Goal: Communication & Community: Answer question/provide support

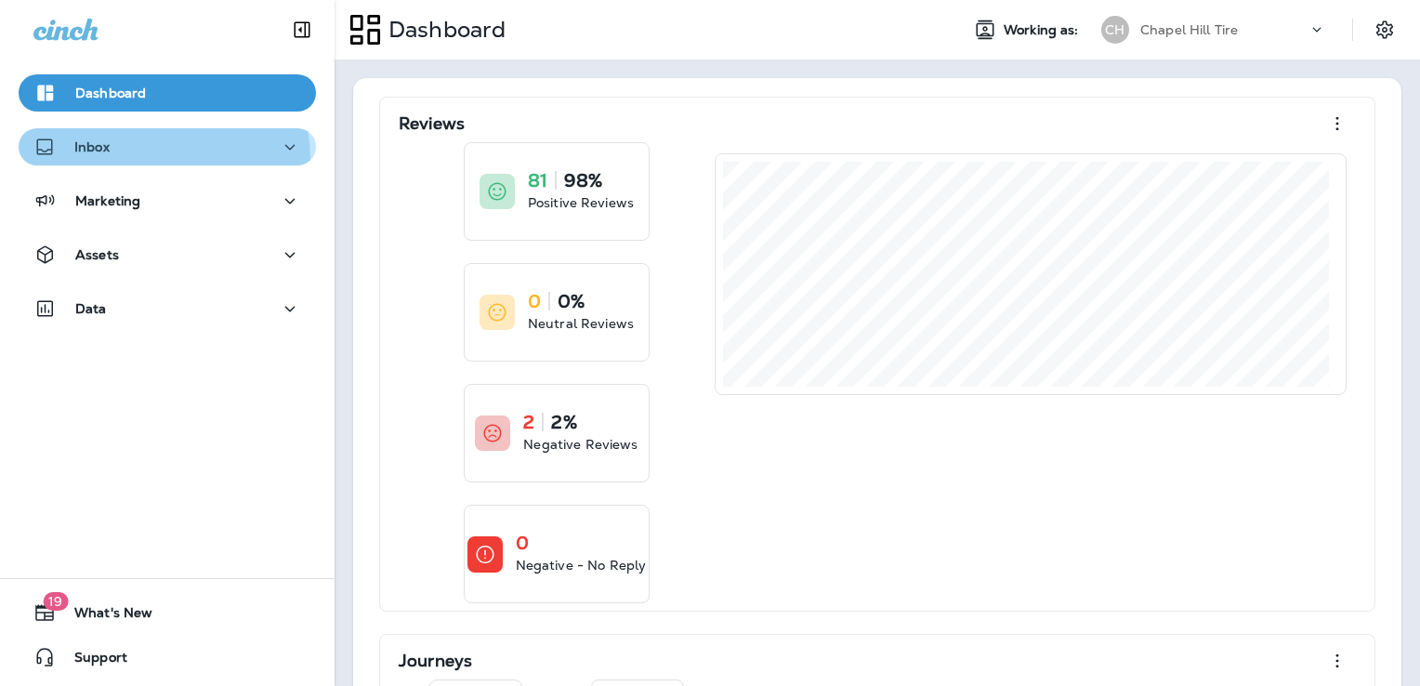
click at [125, 160] on button "Inbox" at bounding box center [167, 146] width 297 height 37
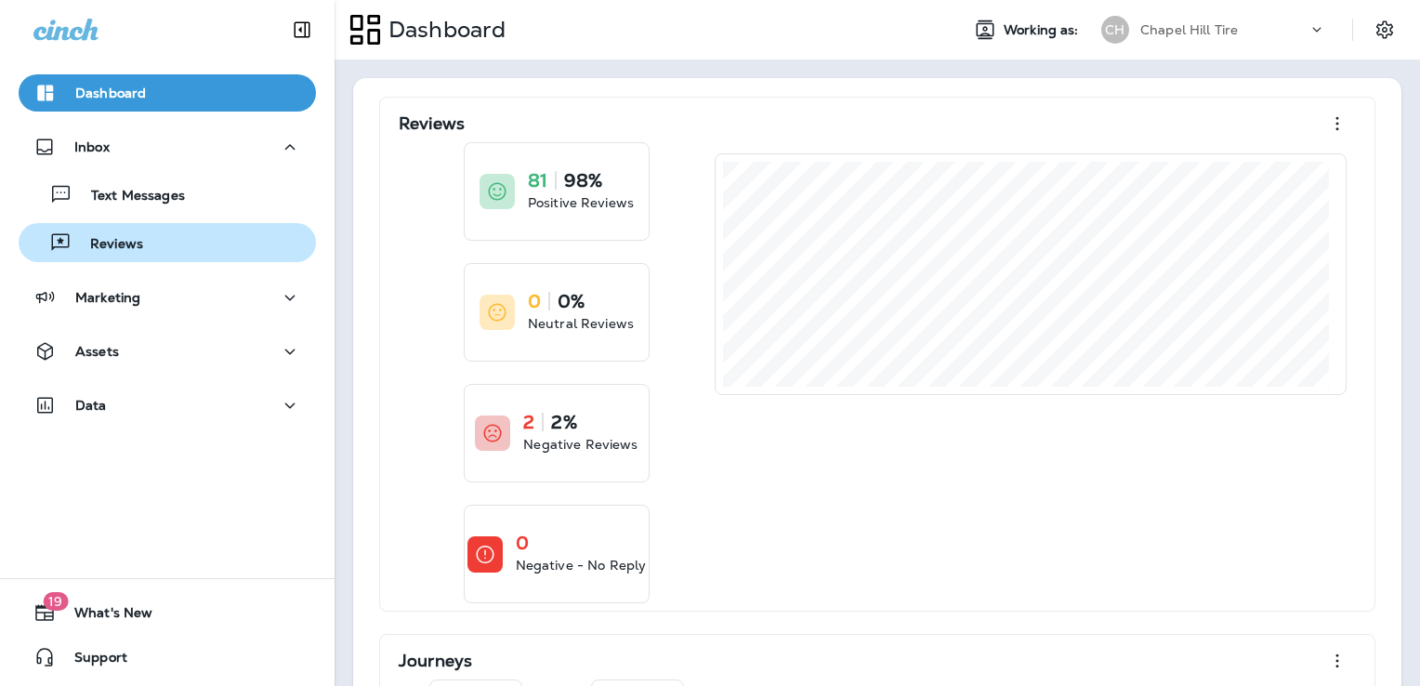
click at [103, 251] on p "Reviews" at bounding box center [108, 245] width 72 height 18
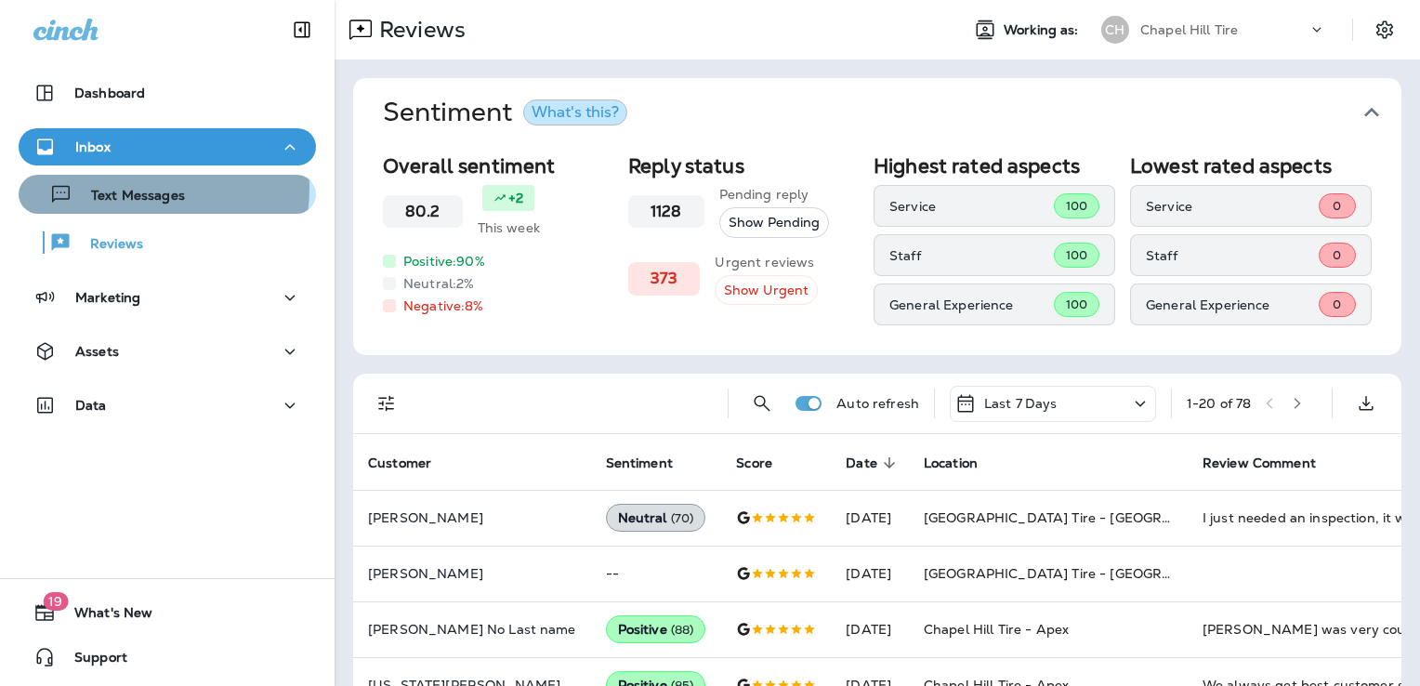
click at [109, 188] on p "Text Messages" at bounding box center [128, 197] width 112 height 18
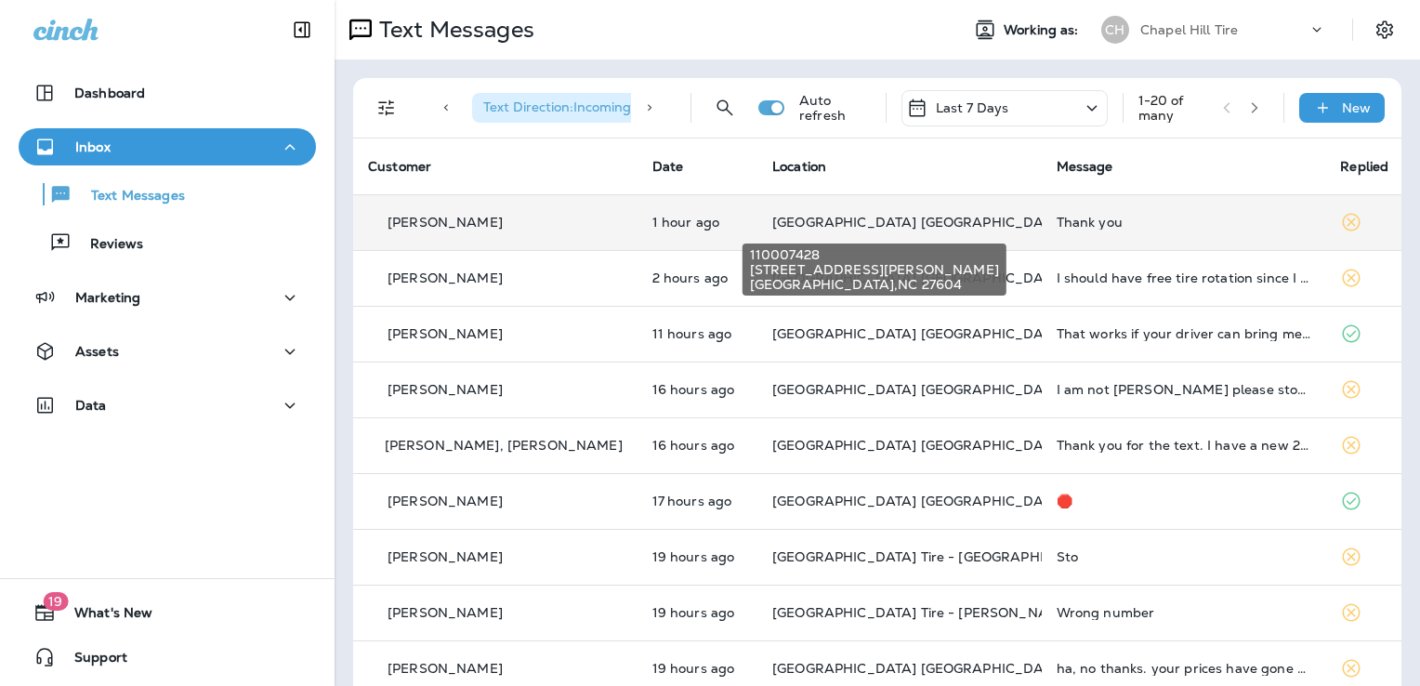
click at [829, 227] on span "[GEOGRAPHIC_DATA] [GEOGRAPHIC_DATA]" at bounding box center [918, 222] width 293 height 17
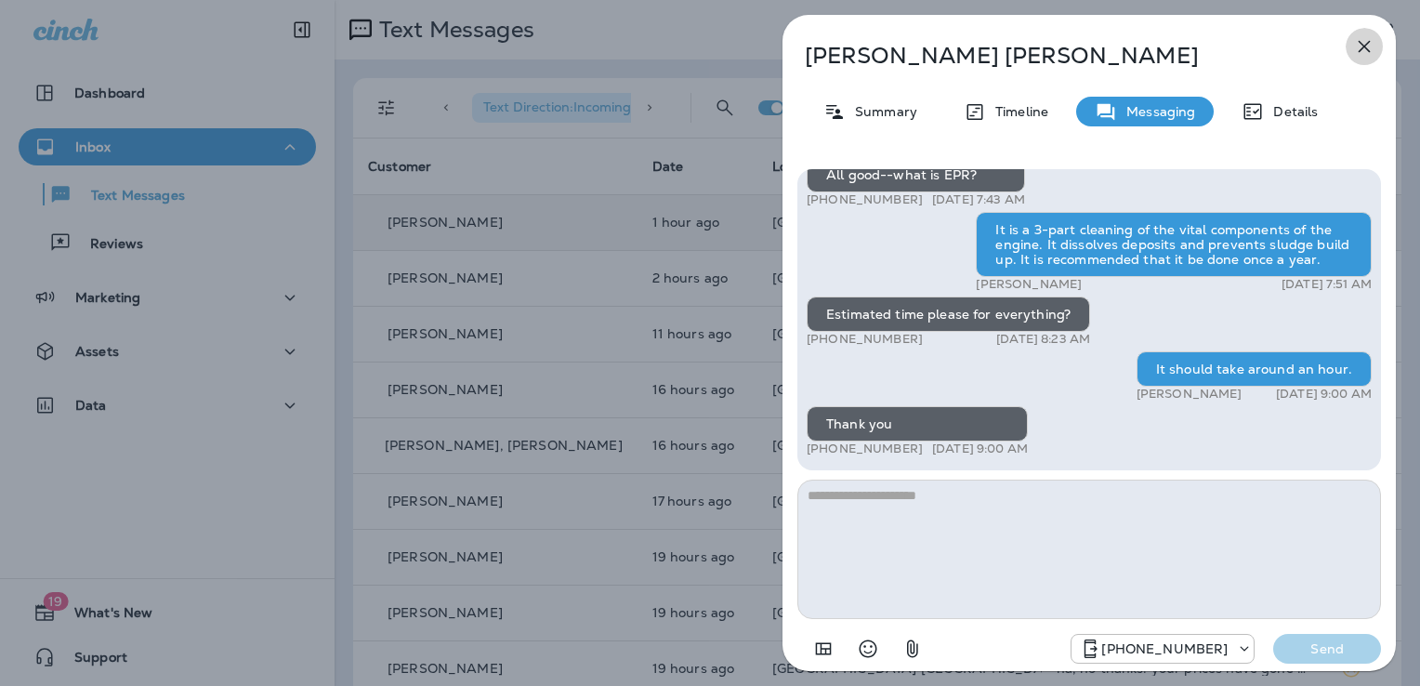
click at [1359, 41] on icon "button" at bounding box center [1365, 47] width 12 height 12
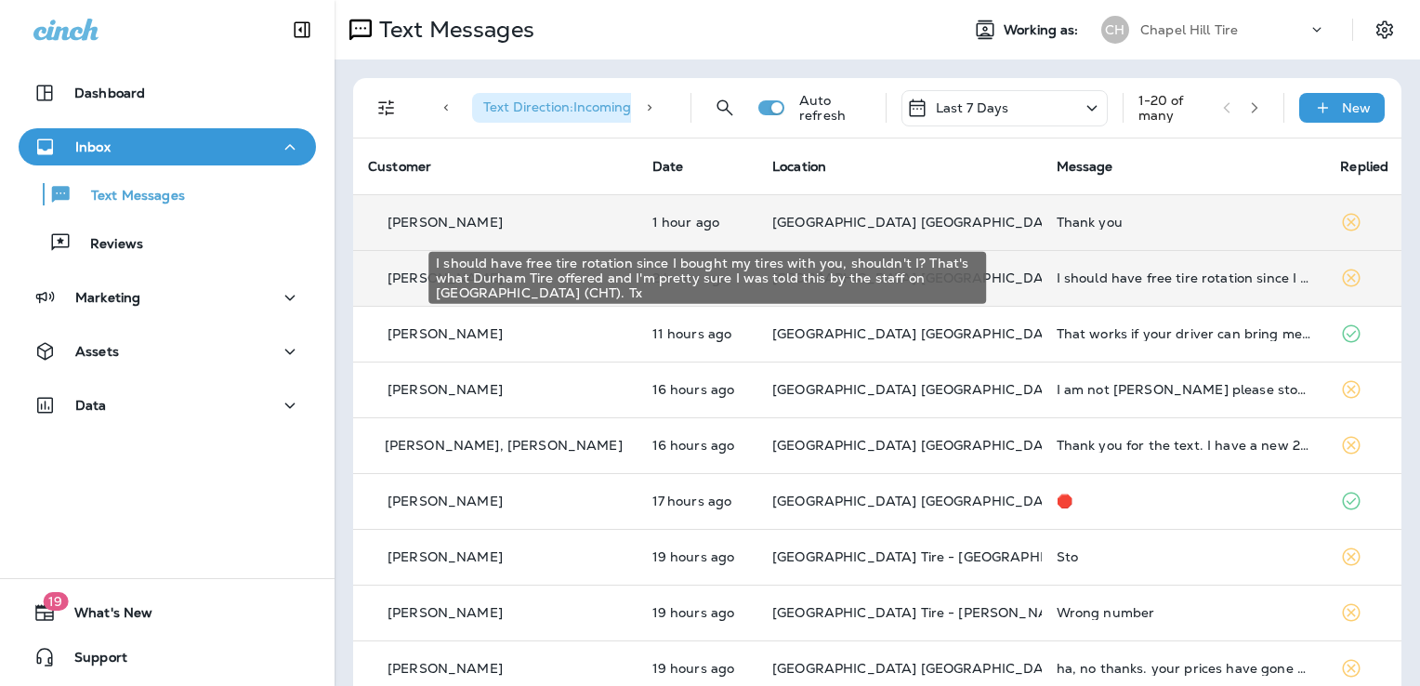
click at [1057, 282] on div "I should have free tire rotation since I bought my tires with you, shouldn't I?…" at bounding box center [1184, 277] width 255 height 15
